Goal: Find specific page/section: Find specific page/section

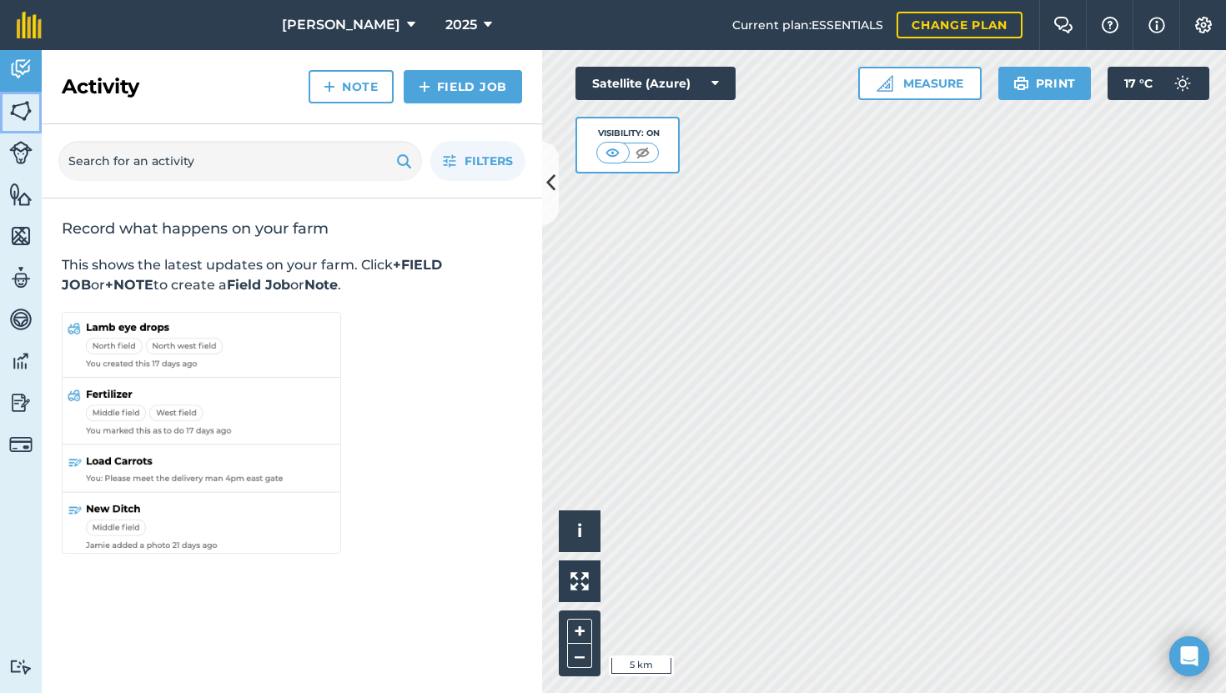
click at [22, 118] on img at bounding box center [20, 110] width 23 height 25
